Goal: Task Accomplishment & Management: Manage account settings

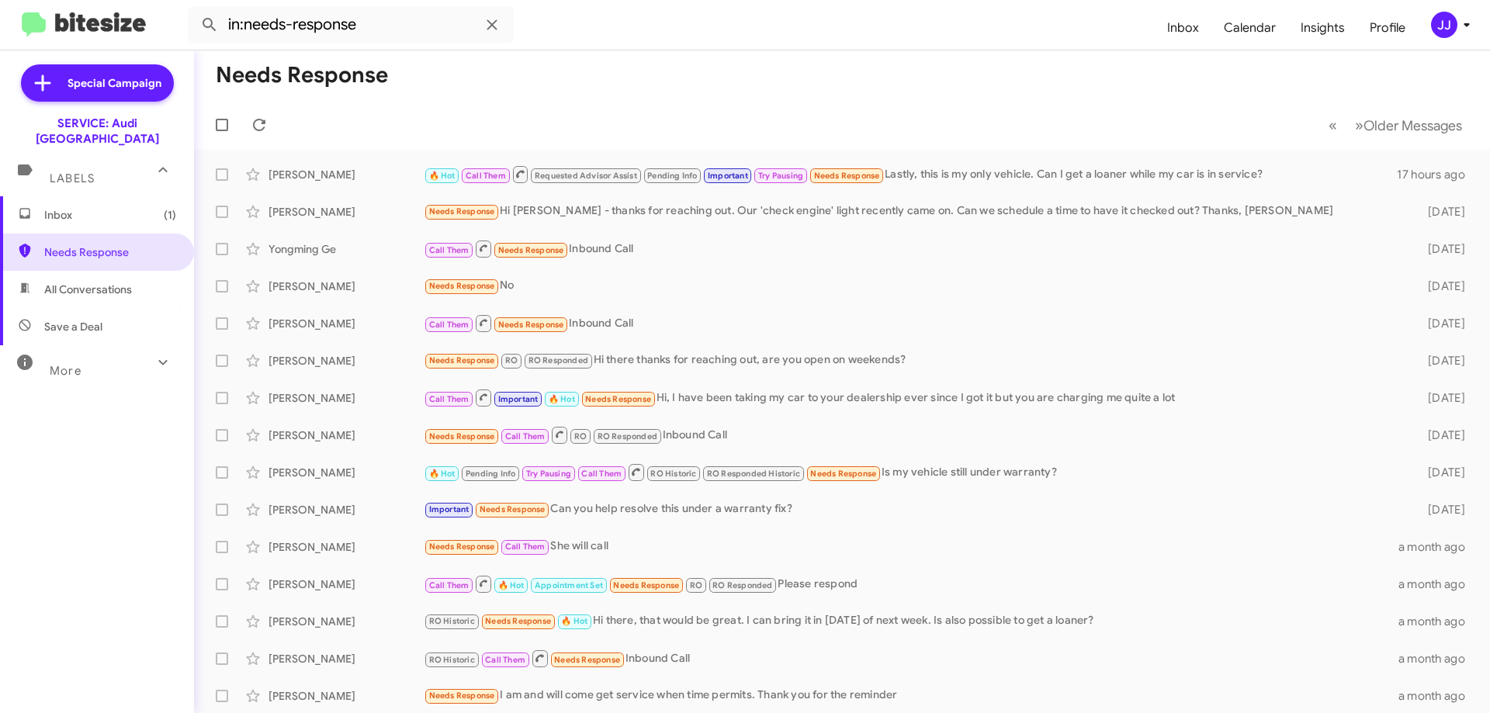
click at [509, 119] on mat-toolbar-row "« Previous » Next Older Messages" at bounding box center [842, 125] width 1296 height 50
click at [77, 428] on div "Inbox (1) Needs Response All Conversations Save a Deal More Important 🔥 Hot App…" at bounding box center [97, 410] width 194 height 428
click at [568, 104] on mat-toolbar-row "« Previous » Next Older Messages" at bounding box center [842, 125] width 1296 height 50
click at [122, 350] on div "More" at bounding box center [81, 364] width 138 height 29
click at [118, 362] on div "More" at bounding box center [81, 370] width 138 height 29
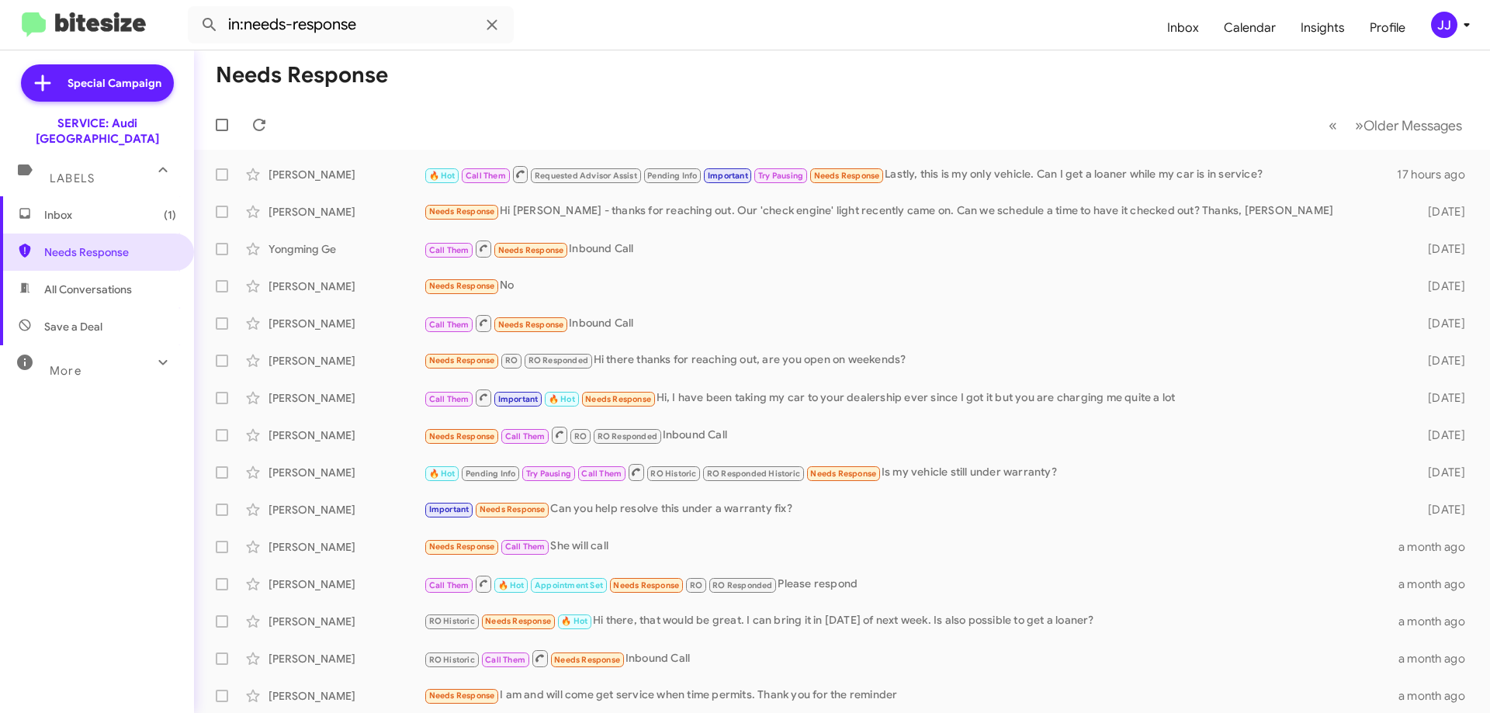
click at [106, 535] on div "Inbox (1) Needs Response All Conversations Save a Deal More Important 🔥 Hot App…" at bounding box center [97, 410] width 194 height 428
click at [158, 497] on div "Inbox (1) Needs Response All Conversations Save a Deal More Important 🔥 Hot App…" at bounding box center [97, 410] width 194 height 428
click at [612, 99] on mat-toolbar-row "Needs Response" at bounding box center [842, 75] width 1296 height 50
click at [487, 71] on mat-toolbar-row "Needs Response" at bounding box center [842, 75] width 1296 height 50
click at [852, 115] on mat-toolbar-row "« Previous » Next Older Messages" at bounding box center [842, 125] width 1296 height 50
